Goal: Transaction & Acquisition: Purchase product/service

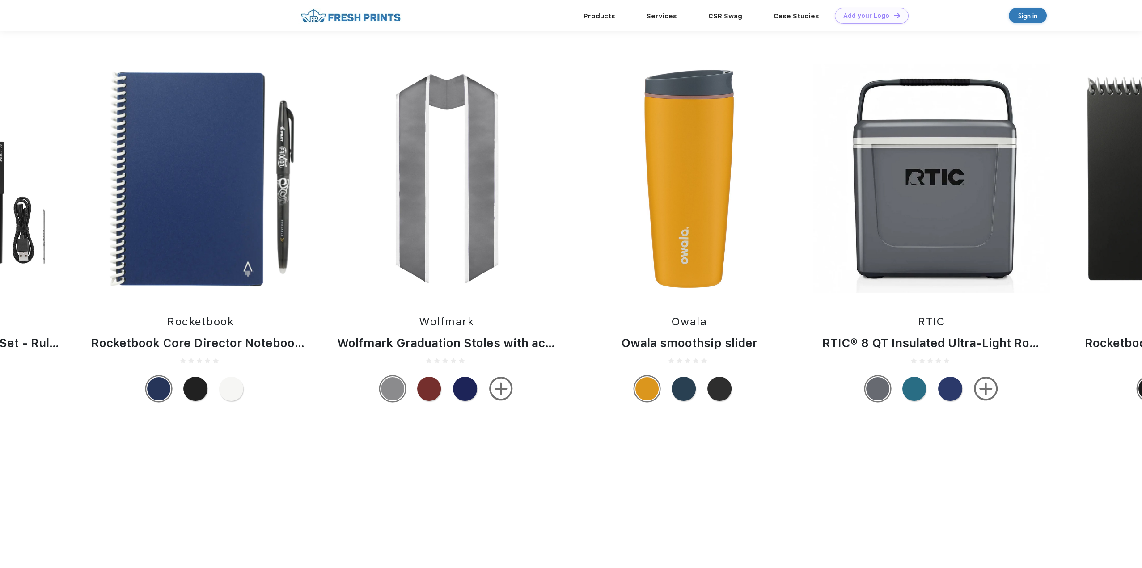
scroll to position [715, 0]
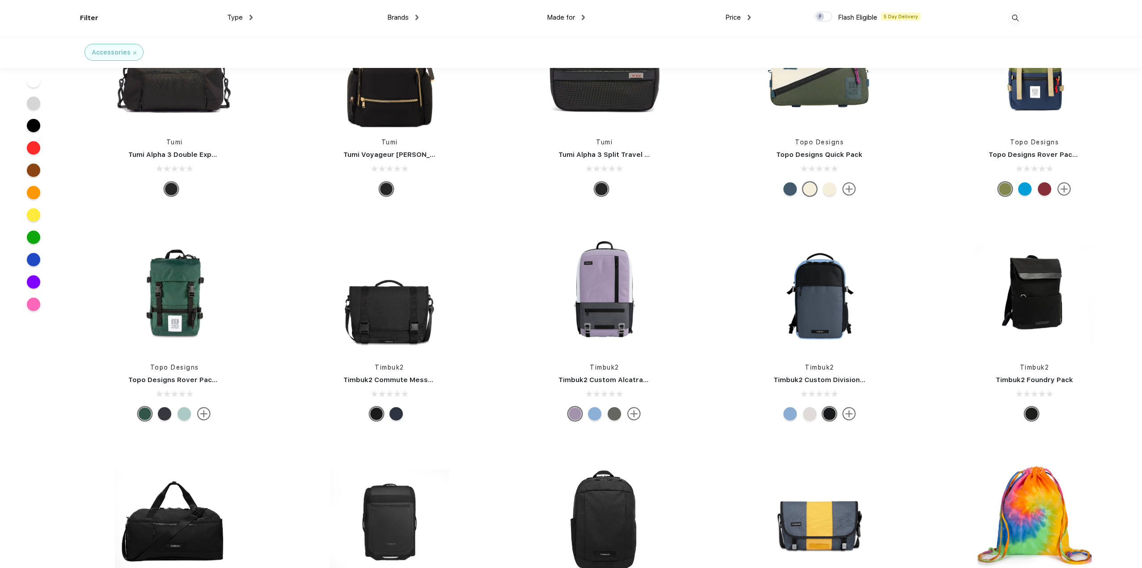
scroll to position [7734, 0]
